Goal: Navigation & Orientation: Understand site structure

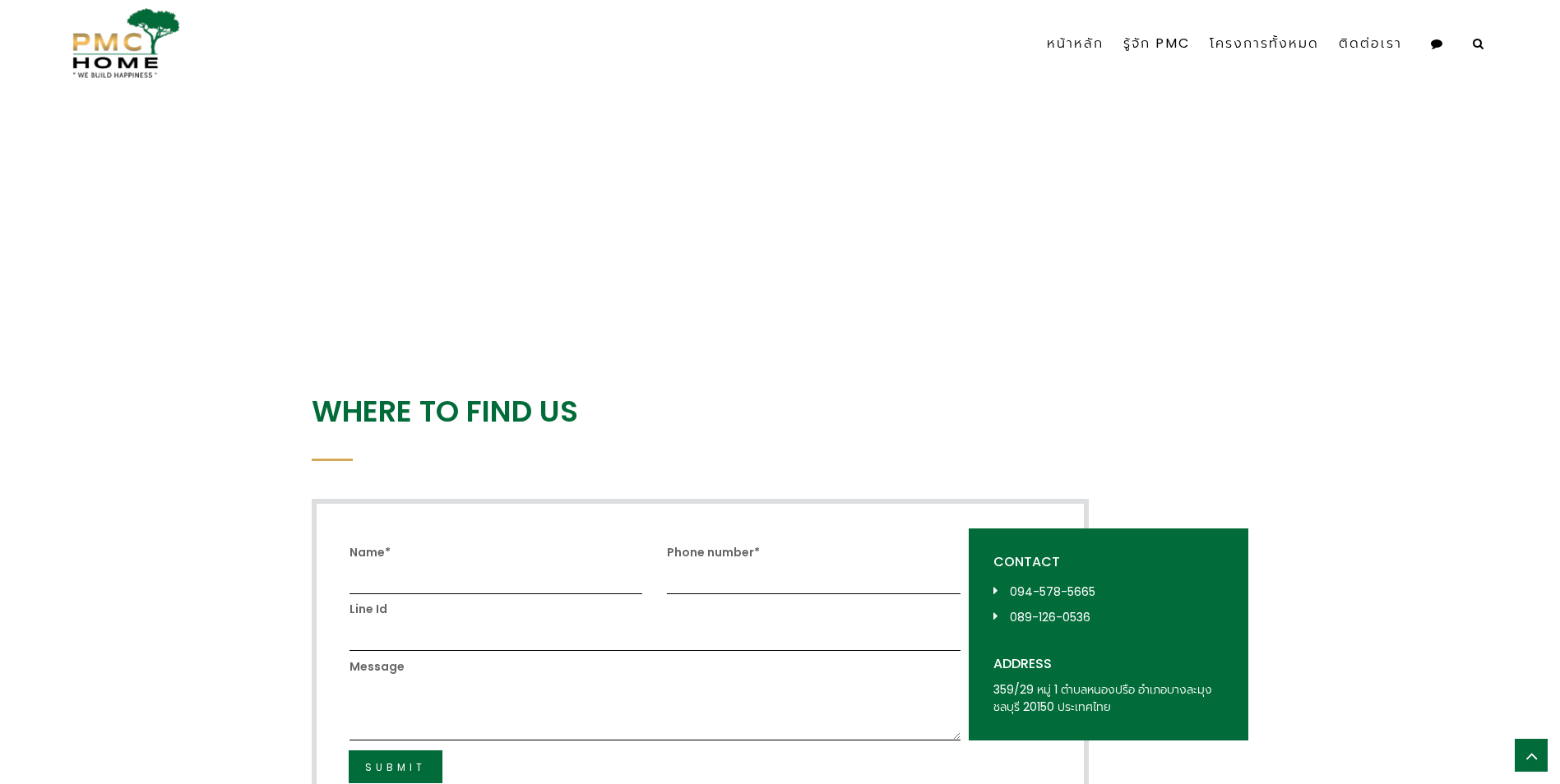
scroll to position [3190, 0]
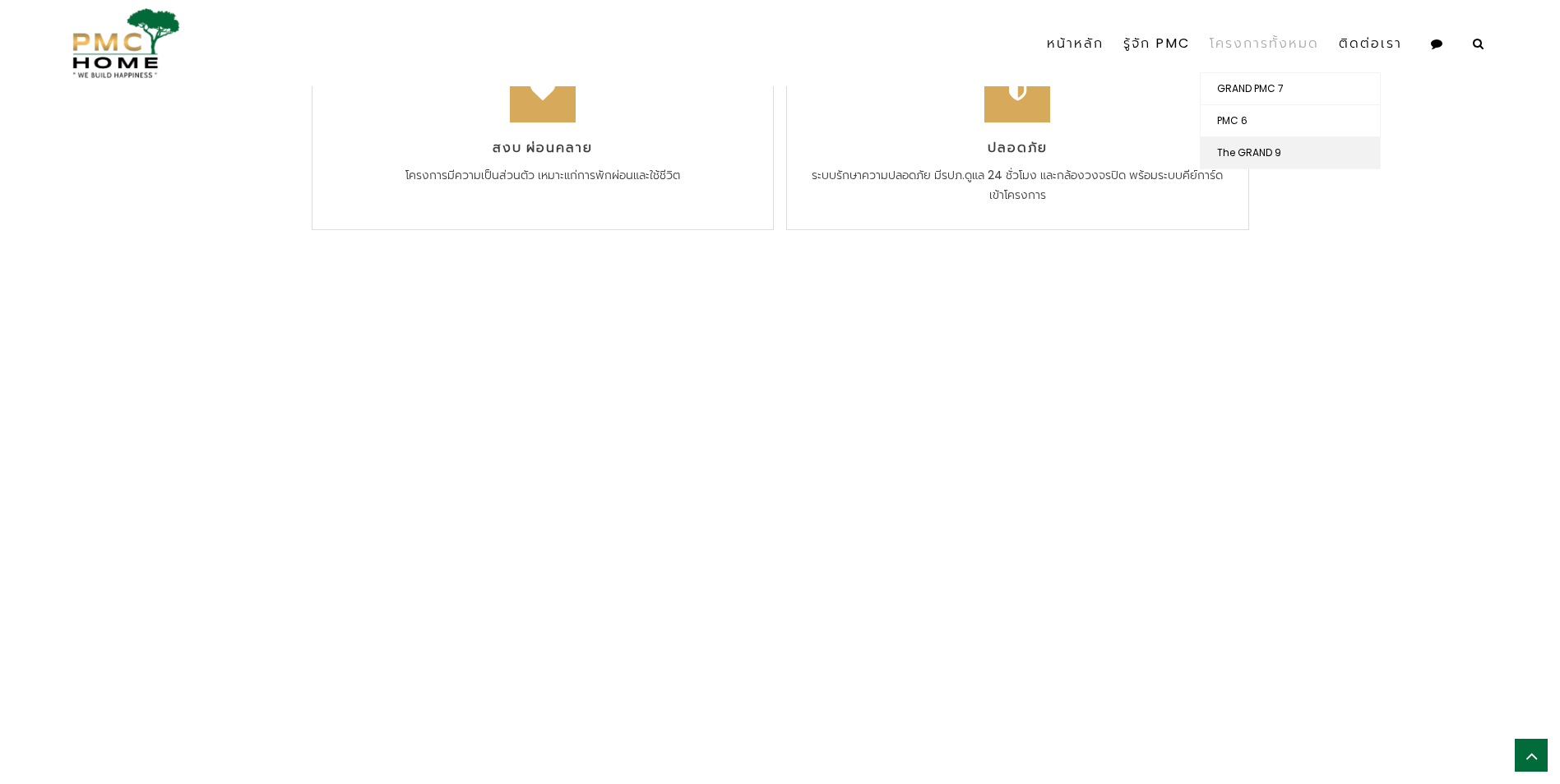
click at [1253, 148] on link "The GRAND 9" at bounding box center [1289, 153] width 179 height 31
click at [1241, 154] on link "The GRAND 9" at bounding box center [1289, 153] width 179 height 31
click at [1264, 42] on link "โครงการทั้งหมด" at bounding box center [1264, 43] width 129 height 57
click at [1257, 154] on link "The GRAND 9" at bounding box center [1289, 153] width 179 height 31
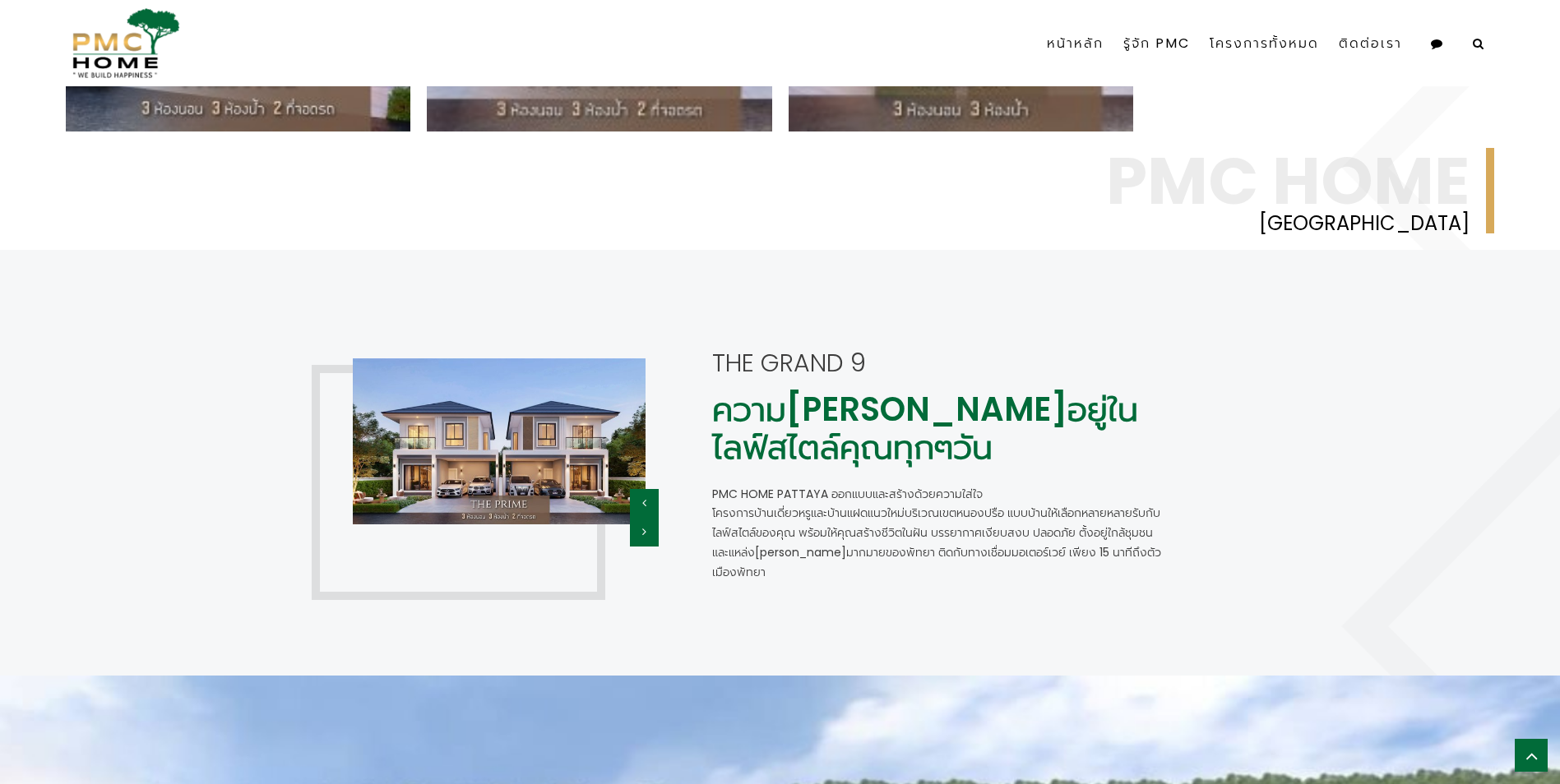
scroll to position [1135, 0]
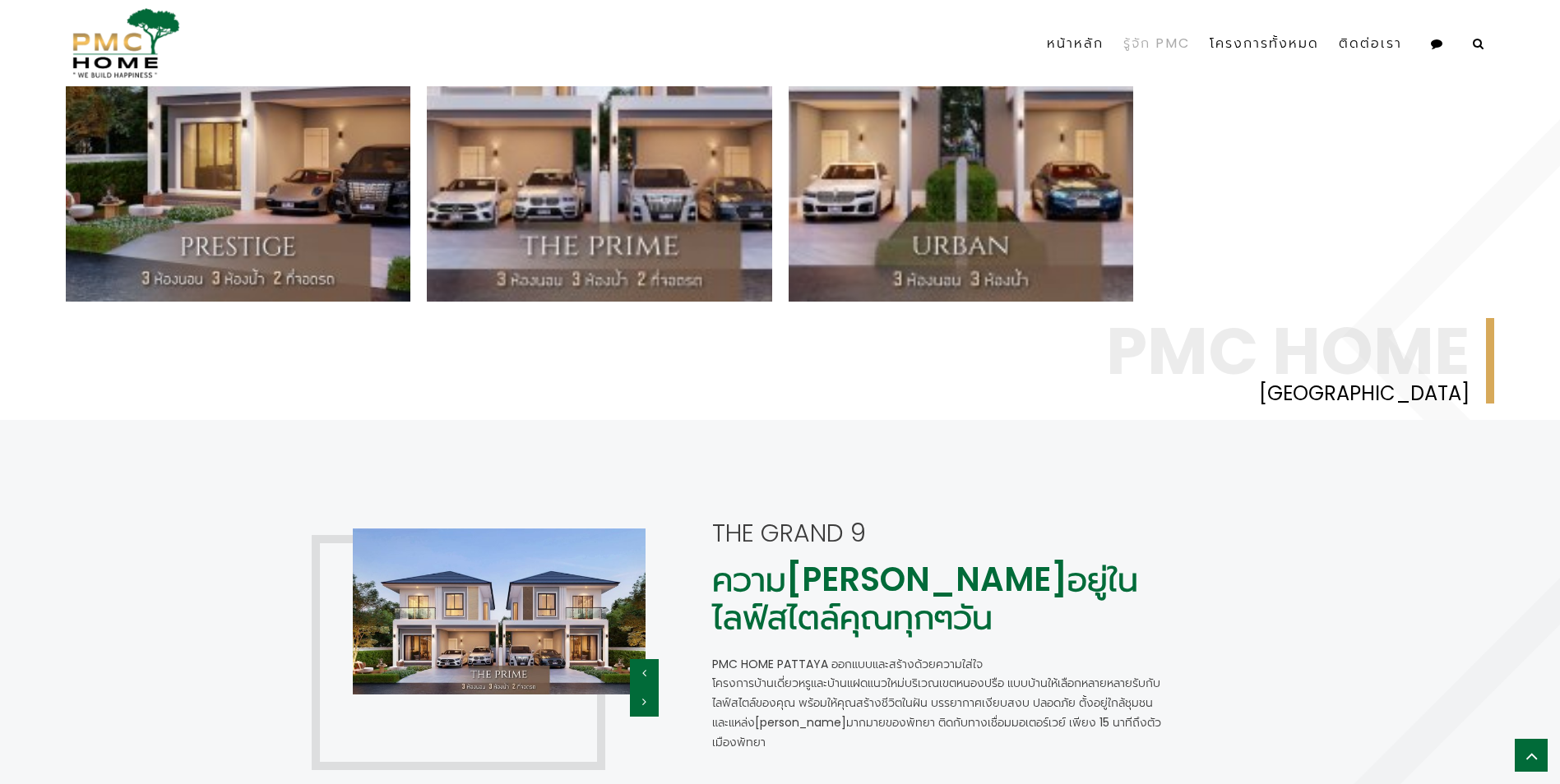
click at [1155, 44] on link "รู้จัก PMC" at bounding box center [1157, 43] width 86 height 57
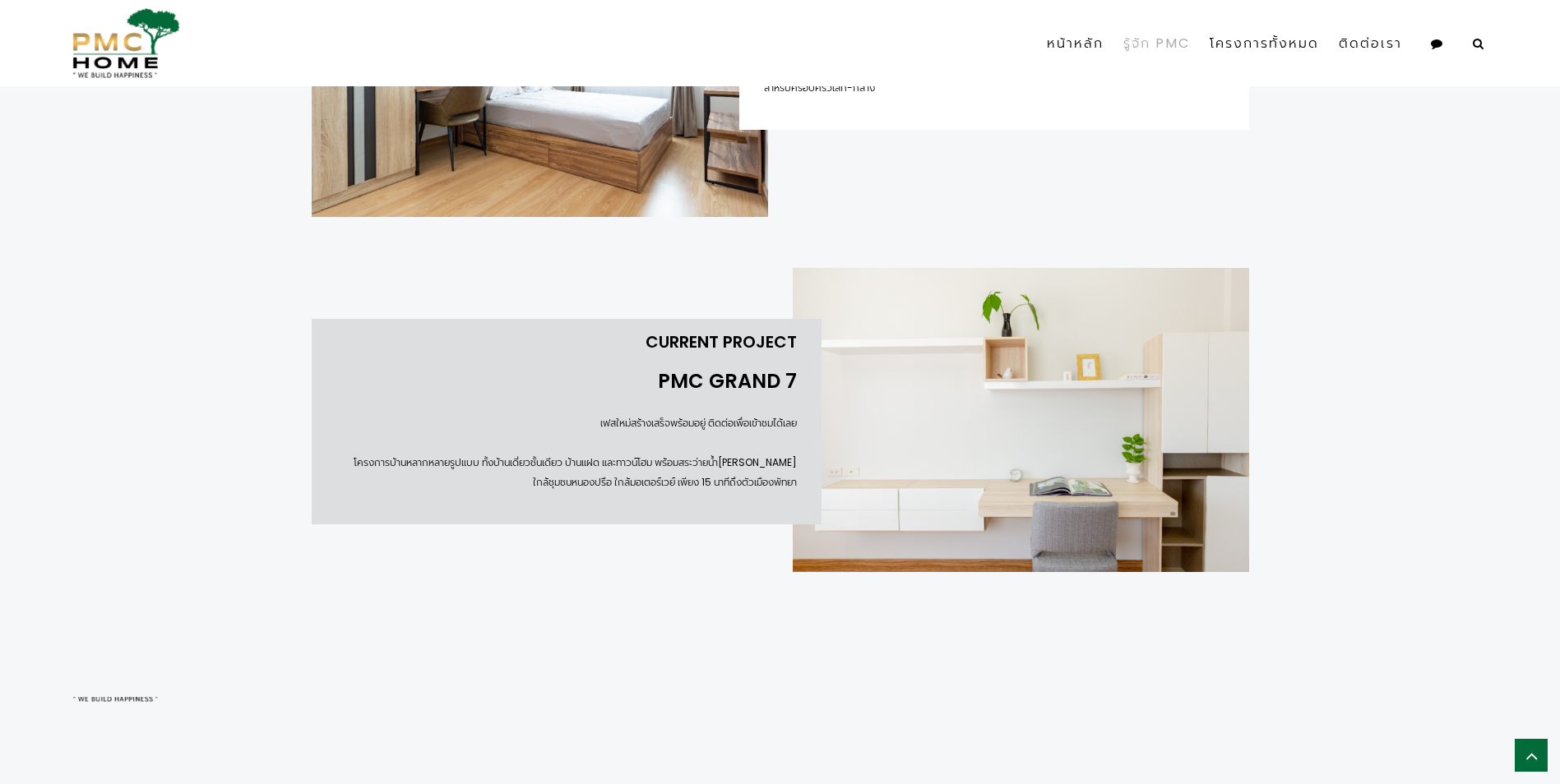
scroll to position [2267, 0]
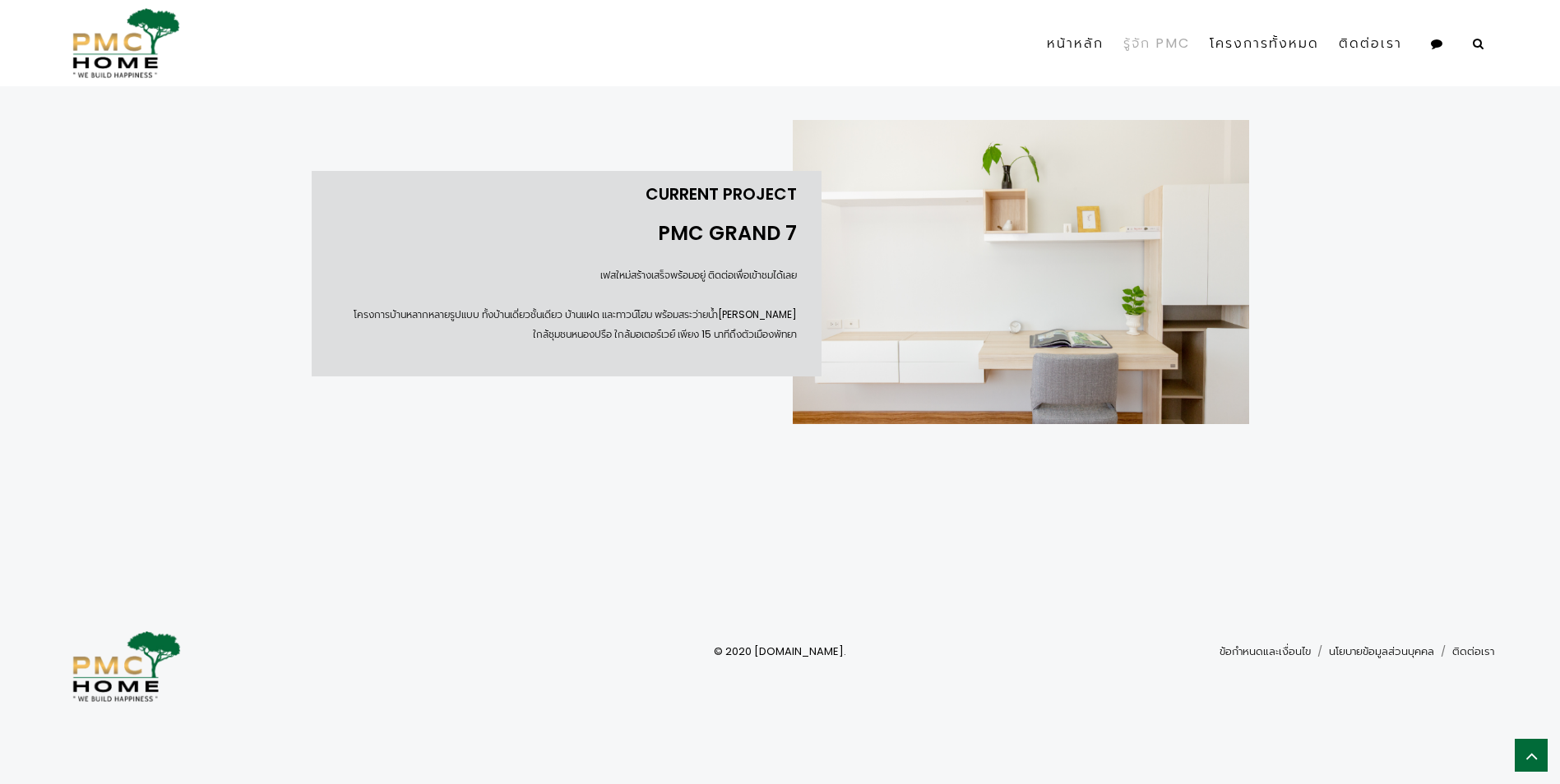
click at [139, 683] on img at bounding box center [123, 666] width 115 height 71
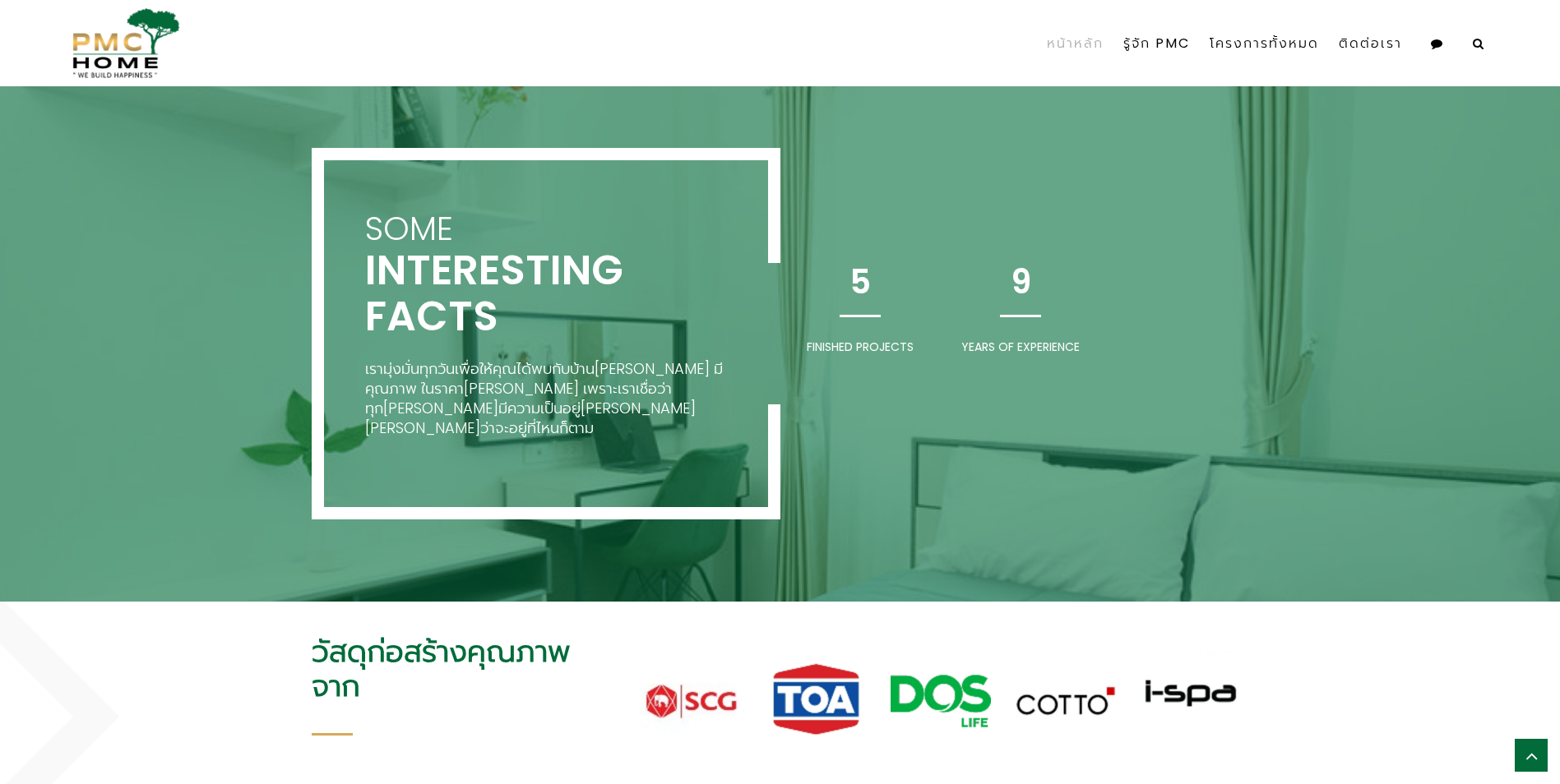
scroll to position [3139, 0]
